Goal: Task Accomplishment & Management: Use online tool/utility

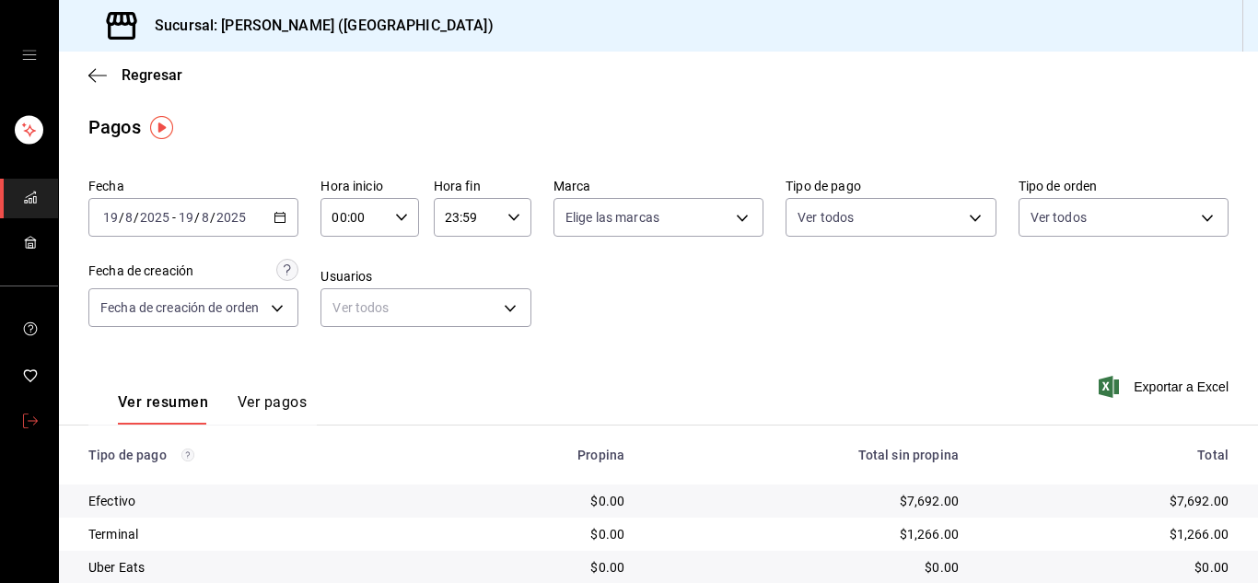
click at [29, 418] on icon "mailbox folders" at bounding box center [30, 421] width 15 height 15
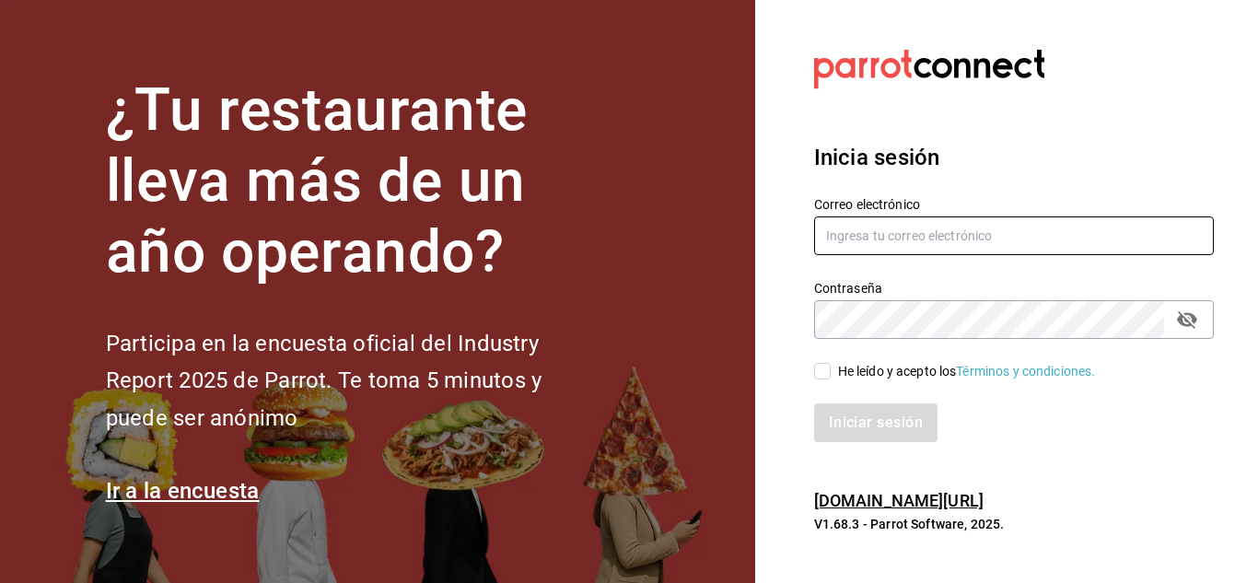
type input "[PERSON_NAME][EMAIL_ADDRESS][DOMAIN_NAME]"
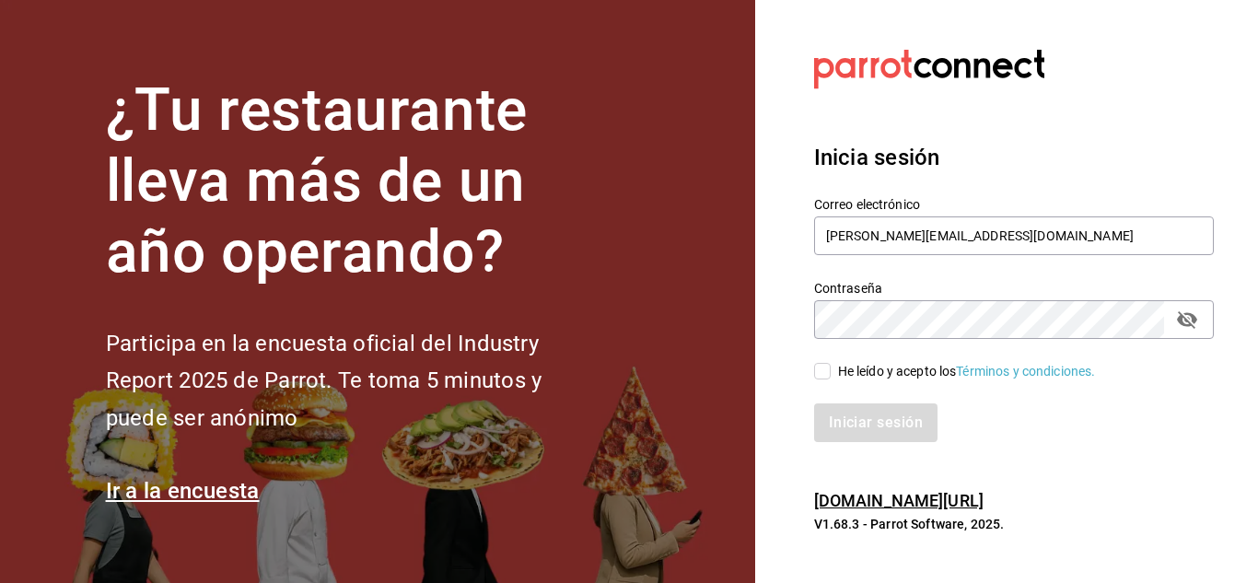
click at [828, 372] on input "He leído y acepto los Términos y condiciones." at bounding box center [822, 371] width 17 height 17
checkbox input "true"
click at [913, 450] on div "Inicia sesión Correo electrónico [PERSON_NAME][EMAIL_ADDRESS][DOMAIN_NAME] Cont…" at bounding box center [1014, 291] width 400 height 345
click at [907, 436] on button "Iniciar sesión" at bounding box center [876, 423] width 125 height 39
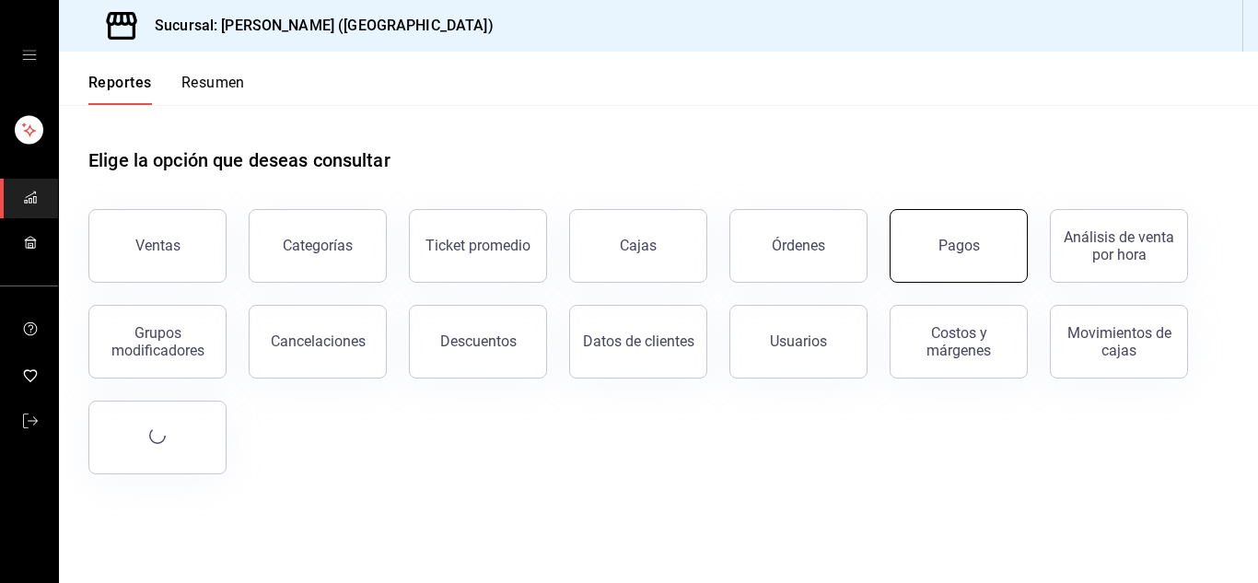
click at [1003, 247] on button "Pagos" at bounding box center [959, 246] width 138 height 74
